Goal: Information Seeking & Learning: Learn about a topic

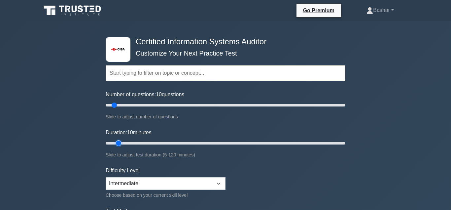
click at [121, 143] on input "Duration: 10 minutes" at bounding box center [226, 143] width 240 height 8
click at [121, 142] on input "Duration: 10 minutes" at bounding box center [226, 143] width 240 height 8
drag, startPoint x: 119, startPoint y: 142, endPoint x: 124, endPoint y: 142, distance: 5.3
click at [124, 142] on input "Duration: 15 minutes" at bounding box center [226, 143] width 240 height 8
click at [124, 143] on input "Duration: 15 minutes" at bounding box center [226, 143] width 240 height 8
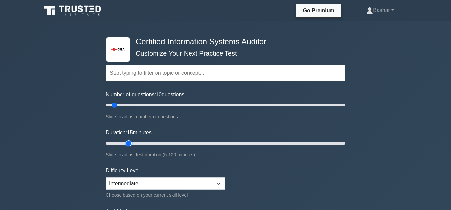
click at [124, 143] on input "Duration: 15 minutes" at bounding box center [226, 143] width 240 height 8
click at [122, 142] on input "Duration: 15 minutes" at bounding box center [226, 143] width 240 height 8
click at [124, 141] on input "Duration: 10 minutes" at bounding box center [226, 143] width 240 height 8
click at [124, 142] on input "Duration: 15 minutes" at bounding box center [226, 143] width 240 height 8
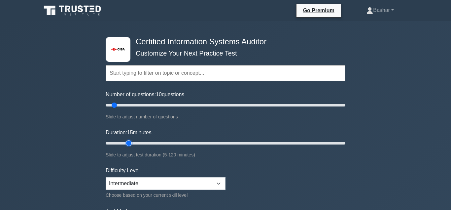
drag, startPoint x: 129, startPoint y: 143, endPoint x: 124, endPoint y: 143, distance: 5.6
click at [124, 143] on input "Duration: 15 minutes" at bounding box center [226, 143] width 240 height 8
click at [125, 142] on input "Duration: 15 minutes" at bounding box center [226, 143] width 240 height 8
click at [123, 142] on input "Duration: 10 minutes" at bounding box center [226, 143] width 240 height 8
drag, startPoint x: 118, startPoint y: 142, endPoint x: 123, endPoint y: 142, distance: 4.6
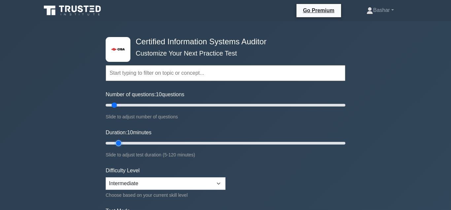
click at [123, 142] on input "Duration: 10 minutes" at bounding box center [226, 143] width 240 height 8
drag, startPoint x: 118, startPoint y: 143, endPoint x: 125, endPoint y: 142, distance: 7.0
type input "15"
click at [125, 142] on input "Duration: 15 minutes" at bounding box center [226, 143] width 240 height 8
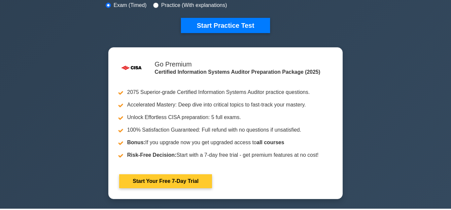
scroll to position [202, 0]
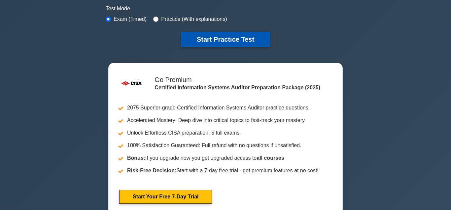
click at [220, 42] on button "Start Practice Test" at bounding box center [225, 39] width 89 height 15
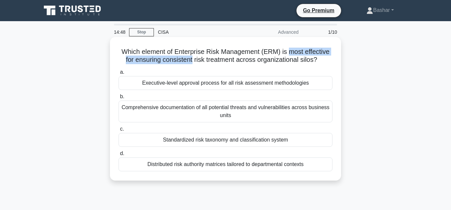
drag, startPoint x: 282, startPoint y: 52, endPoint x: 187, endPoint y: 65, distance: 95.2
click at [187, 65] on div "Which element of Enterprise Risk Management (ERM) is most effective for ensurin…" at bounding box center [226, 109] width 226 height 138
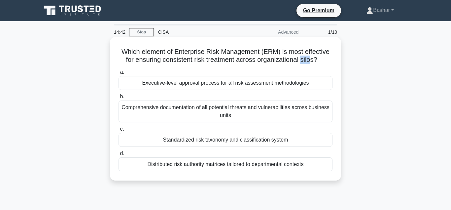
drag, startPoint x: 296, startPoint y: 61, endPoint x: 305, endPoint y: 61, distance: 8.9
click at [305, 61] on h5 "Which element of Enterprise Risk Management (ERM) is most effective for ensurin…" at bounding box center [225, 56] width 215 height 17
click at [135, 142] on div "Standardized risk taxonomy and classification system" at bounding box center [225, 140] width 214 height 14
click at [118, 131] on input "c. Standardized risk taxonomy and classification system" at bounding box center [118, 129] width 0 height 4
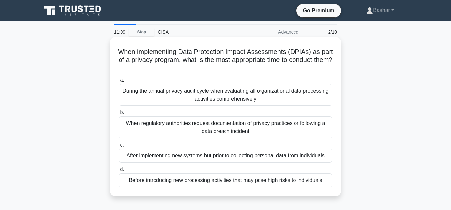
click at [190, 182] on div "Before introducing new processing activities that may pose high risks to indivi…" at bounding box center [225, 180] width 214 height 14
click at [118, 171] on input "d. Before introducing new processing activities that may pose high risks to ind…" at bounding box center [118, 169] width 0 height 4
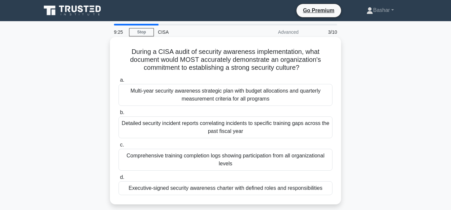
click at [239, 192] on div "Executive-signed security awareness charter with defined roles and responsibili…" at bounding box center [225, 188] width 214 height 14
click at [118, 179] on input "d. Executive-signed security awareness charter with defined roles and responsib…" at bounding box center [118, 177] width 0 height 4
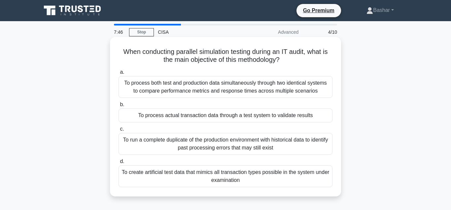
click at [237, 119] on div "To process actual transaction data through a test system to validate results" at bounding box center [225, 115] width 214 height 14
click at [118, 107] on input "b. To process actual transaction data through a test system to validate results" at bounding box center [118, 104] width 0 height 4
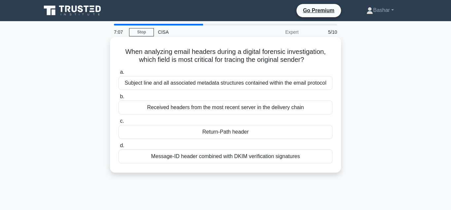
click at [185, 155] on div "Message-ID header combined with DKIM verification signatures" at bounding box center [225, 156] width 214 height 14
click at [118, 148] on input "d. Message-ID header combined with DKIM verification signatures" at bounding box center [118, 145] width 0 height 4
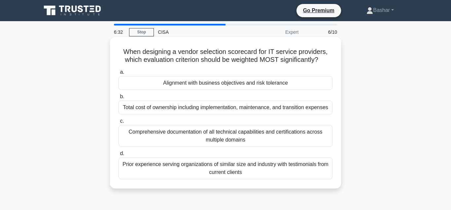
click at [216, 83] on div "Alignment with business objectives and risk tolerance" at bounding box center [225, 83] width 214 height 14
click at [118, 74] on input "a. Alignment with business objectives and risk tolerance" at bounding box center [118, 72] width 0 height 4
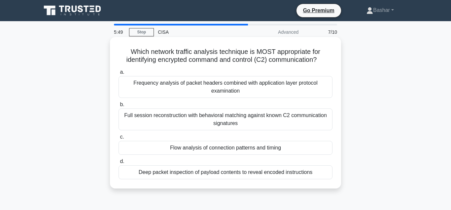
click at [191, 77] on div "Frequency analysis of packet headers combined with application layer protocol e…" at bounding box center [225, 87] width 214 height 22
click at [118, 74] on input "a. Frequency analysis of packet headers combined with application layer protoco…" at bounding box center [118, 72] width 0 height 4
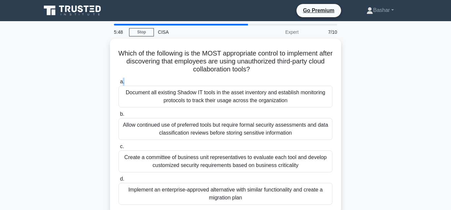
click at [191, 78] on label "a. Document all existing Shadow IT tools in the asset inventory and establish m…" at bounding box center [225, 93] width 214 height 30
click at [118, 80] on input "a. Document all existing Shadow IT tools in the asset inventory and establish m…" at bounding box center [118, 82] width 0 height 4
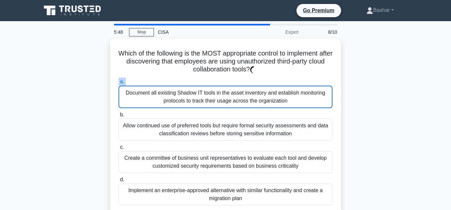
click at [191, 78] on label "a. Document all existing Shadow IT tools in the asset inventory and establish m…" at bounding box center [225, 93] width 214 height 30
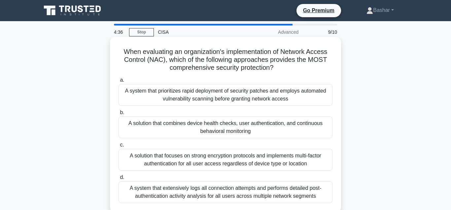
click at [241, 160] on div "A solution that focuses on strong encryption protocols and implements multi-fac…" at bounding box center [225, 160] width 214 height 22
click at [118, 147] on input "c. A solution that focuses on strong encryption protocols and implements multi-…" at bounding box center [118, 145] width 0 height 4
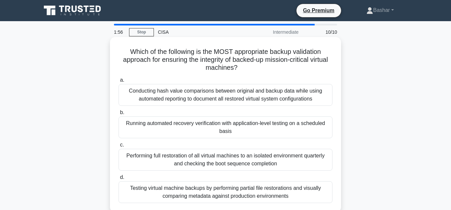
click at [176, 95] on div "Conducting hash value comparisons between original and backup data while using …" at bounding box center [225, 95] width 214 height 22
click at [118, 82] on input "a. Conducting hash value comparisons between original and backup data while usi…" at bounding box center [118, 80] width 0 height 4
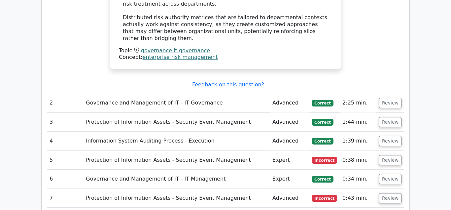
scroll to position [875, 0]
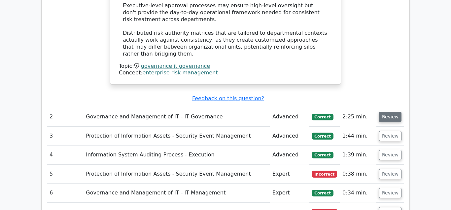
click at [386, 112] on button "Review" at bounding box center [390, 117] width 22 height 10
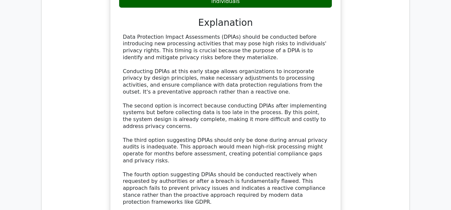
scroll to position [1246, 0]
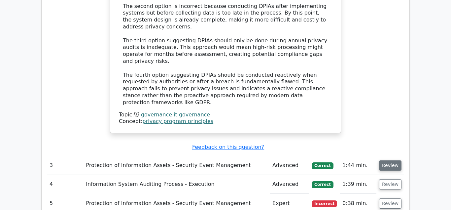
click at [387, 160] on button "Review" at bounding box center [390, 165] width 22 height 10
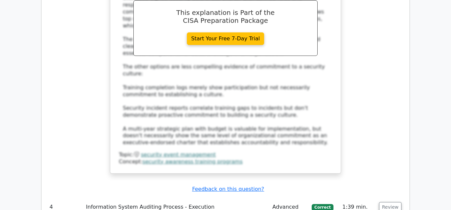
scroll to position [1650, 0]
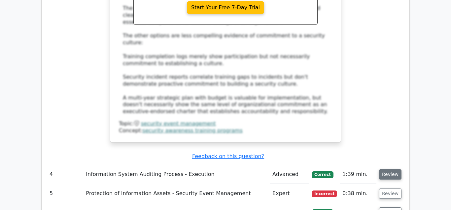
click at [388, 169] on button "Review" at bounding box center [390, 174] width 22 height 10
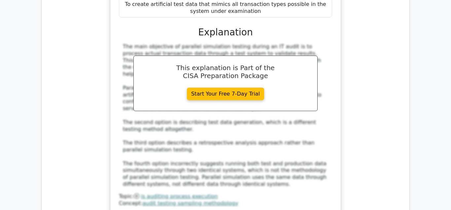
scroll to position [2020, 0]
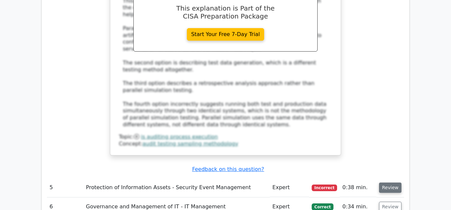
click at [387, 182] on button "Review" at bounding box center [390, 187] width 22 height 10
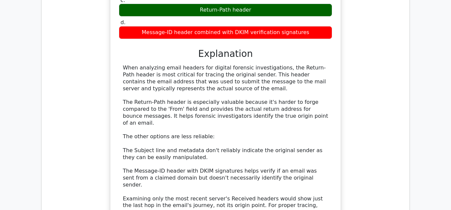
scroll to position [2357, 0]
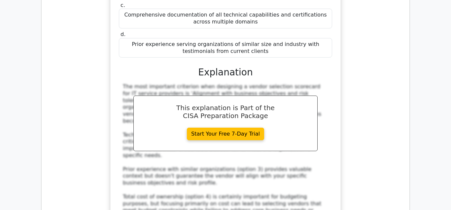
scroll to position [2693, 0]
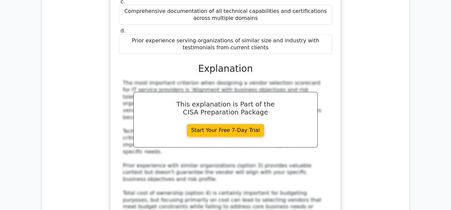
drag, startPoint x: 163, startPoint y: 108, endPoint x: 321, endPoint y: 110, distance: 157.8
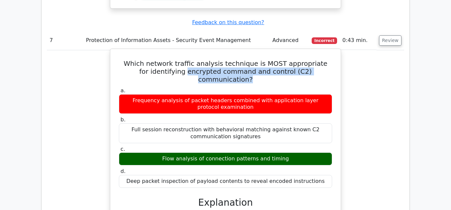
scroll to position [3064, 0]
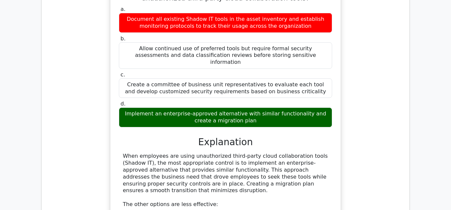
scroll to position [3468, 0]
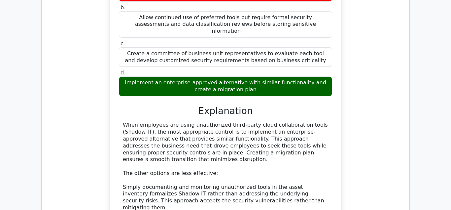
drag, startPoint x: 127, startPoint y: 151, endPoint x: 272, endPoint y: 164, distance: 144.8
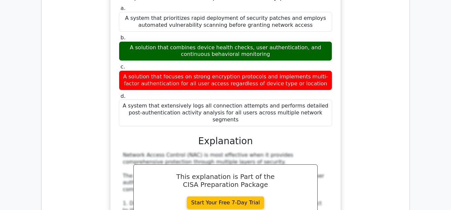
scroll to position [3905, 0]
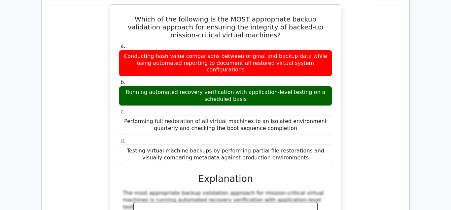
scroll to position [4107, 0]
